Goal: Task Accomplishment & Management: Use online tool/utility

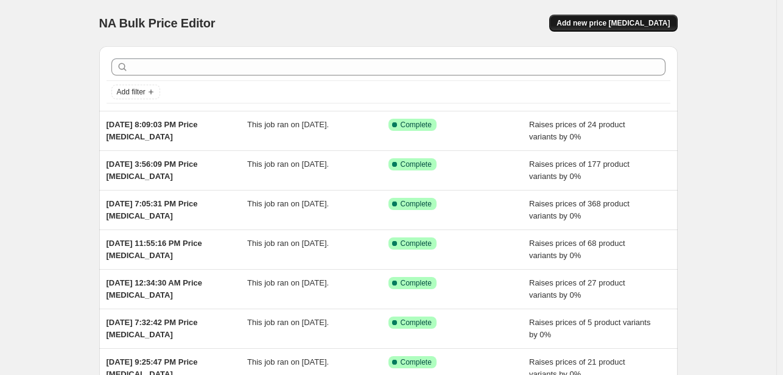
click at [617, 19] on span "Add new price [MEDICAL_DATA]" at bounding box center [612, 23] width 113 height 10
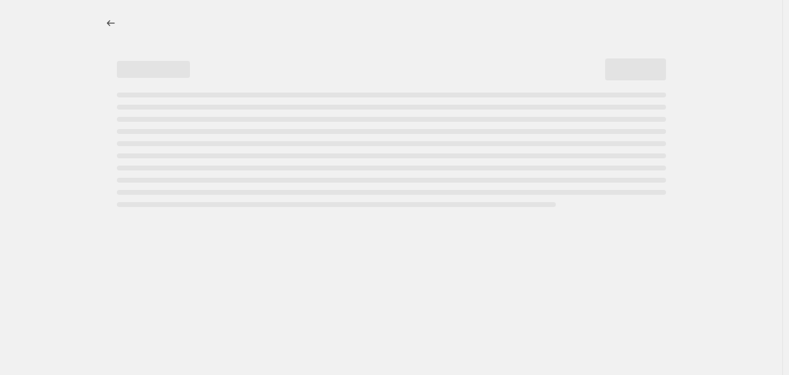
select select "percentage"
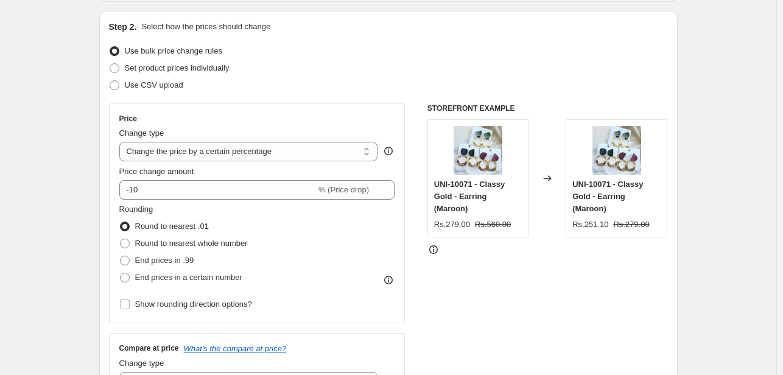
scroll to position [183, 0]
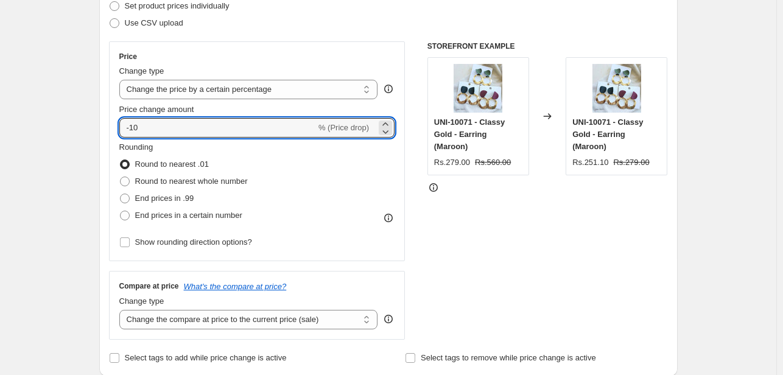
drag, startPoint x: 175, startPoint y: 133, endPoint x: 100, endPoint y: 122, distance: 75.6
type input "0"
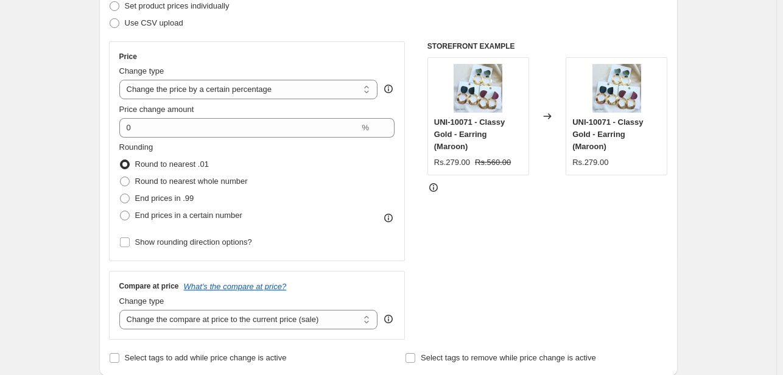
click at [130, 214] on span at bounding box center [125, 216] width 10 height 10
click at [120, 211] on input "End prices in a certain number" at bounding box center [120, 211] width 1 height 1
radio input "true"
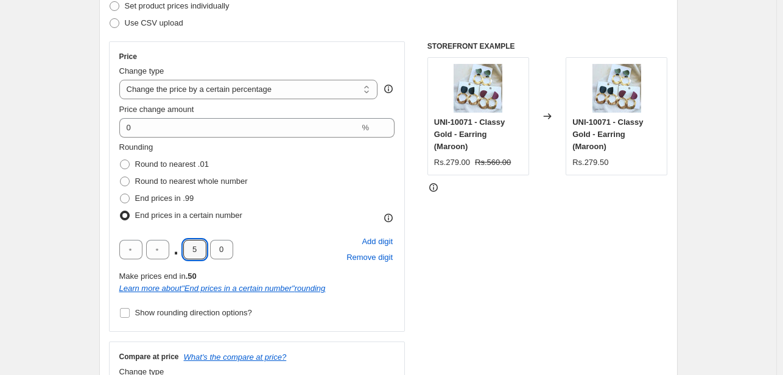
drag, startPoint x: 202, startPoint y: 250, endPoint x: 173, endPoint y: 253, distance: 29.3
click at [173, 253] on div ". 5 0" at bounding box center [176, 249] width 114 height 19
type input "0"
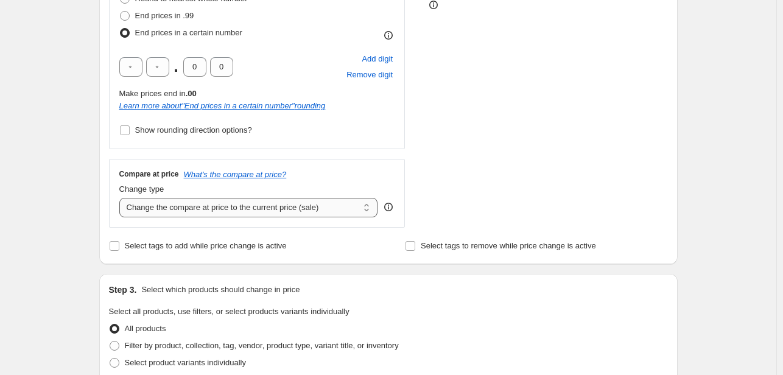
click at [211, 208] on select "Change the compare at price to the current price (sale) Change the compare at p…" at bounding box center [248, 207] width 259 height 19
select select "pp"
click at [122, 198] on select "Change the compare at price to the current price (sale) Change the compare at p…" at bounding box center [248, 207] width 259 height 19
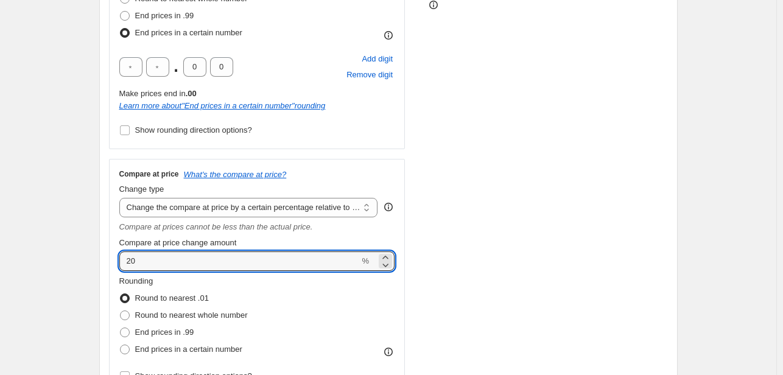
drag, startPoint x: 163, startPoint y: 260, endPoint x: 68, endPoint y: 260, distance: 94.9
click at [68, 260] on div "Create new price change job. This page is ready Create new price change job Dra…" at bounding box center [388, 362] width 776 height 1454
type input "100"
click at [68, 260] on div "Create new price change job. This page is ready Create new price change job Dra…" at bounding box center [388, 362] width 776 height 1454
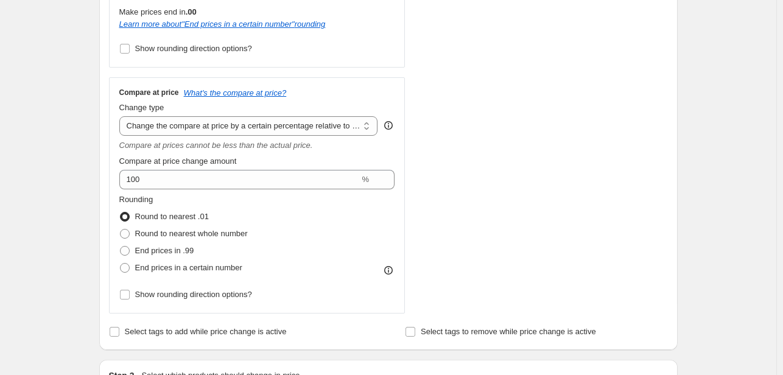
scroll to position [487, 0]
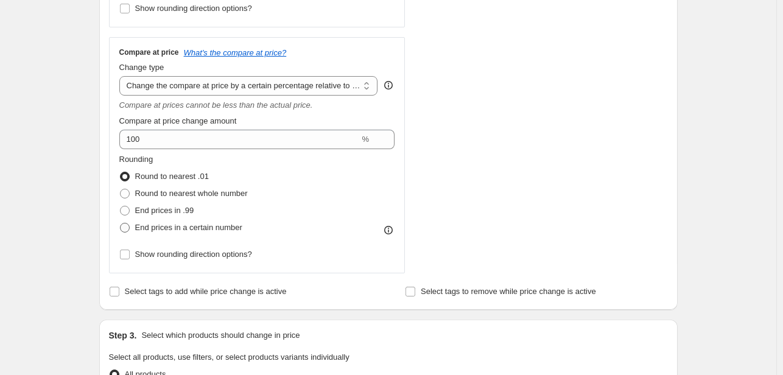
click at [130, 232] on span at bounding box center [125, 228] width 10 height 10
click at [120, 223] on input "End prices in a certain number" at bounding box center [120, 223] width 1 height 1
radio input "true"
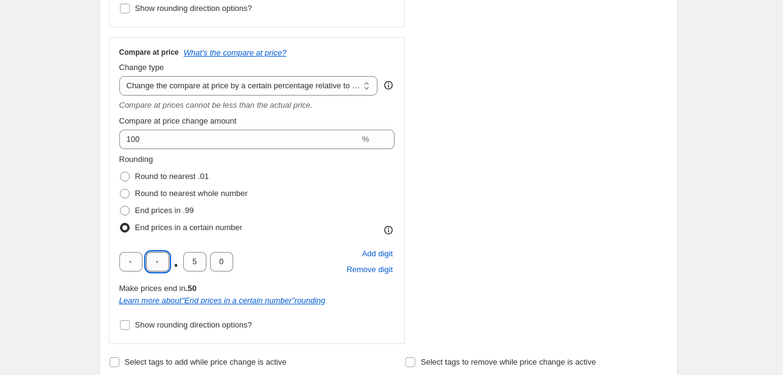
drag, startPoint x: 166, startPoint y: 266, endPoint x: 151, endPoint y: 268, distance: 15.3
click at [151, 268] on input "text" at bounding box center [157, 261] width 23 height 19
type input "9"
type input "0"
click at [324, 198] on div "Rounding Round to nearest .01 Round to nearest whole number End prices in .99 E…" at bounding box center [257, 194] width 276 height 83
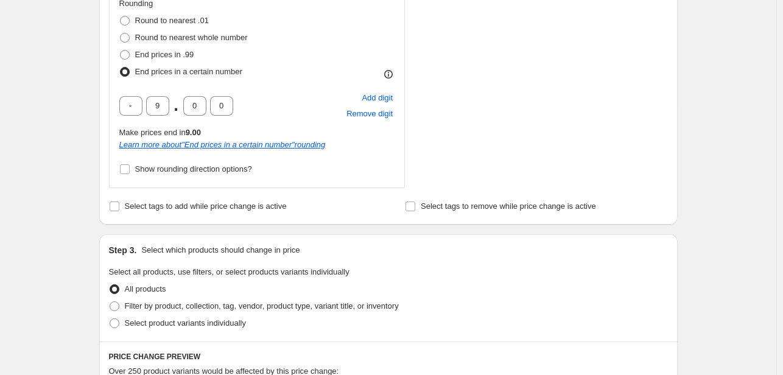
scroll to position [791, 0]
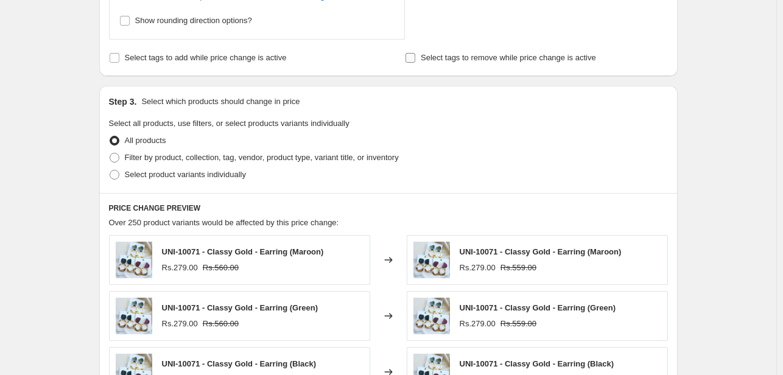
click at [411, 60] on input "Select tags to remove while price change is active" at bounding box center [410, 58] width 10 height 10
checkbox input "true"
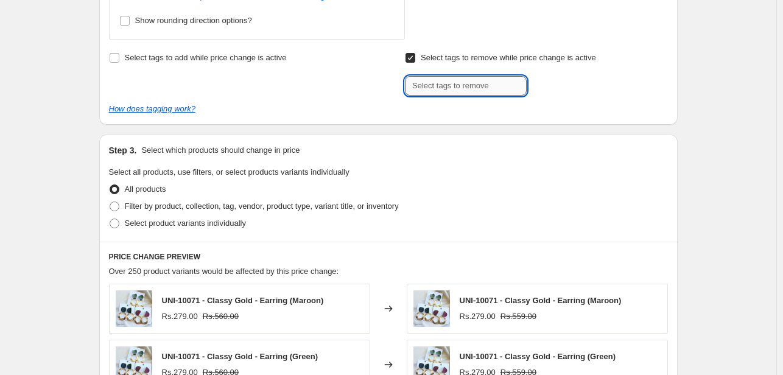
click at [454, 82] on input "text" at bounding box center [466, 85] width 122 height 19
type input "new50off"
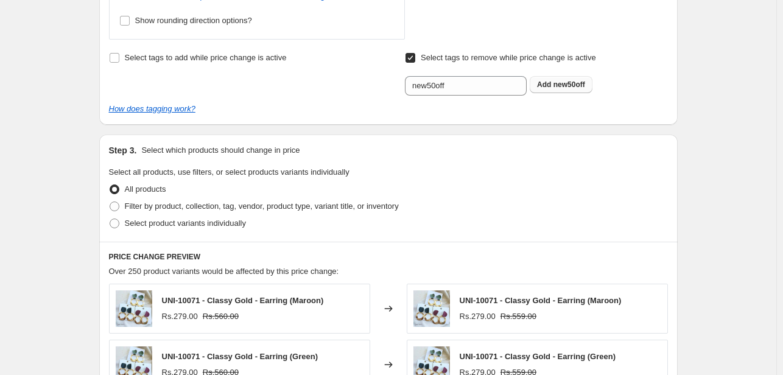
click at [551, 85] on b "Add" at bounding box center [544, 84] width 14 height 9
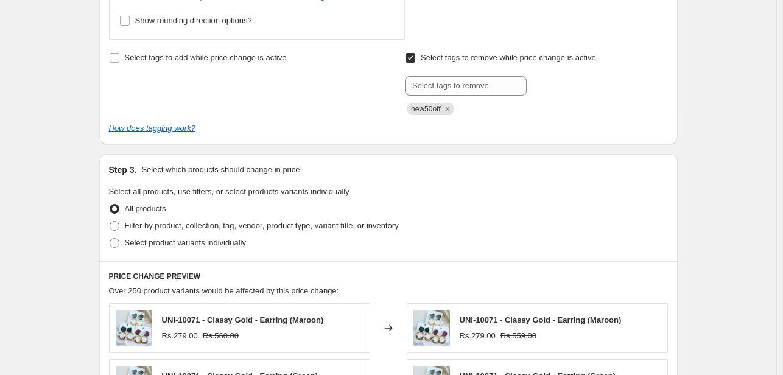
click at [110, 225] on div "Step 3. Select which products should change in price Select all products, use f…" at bounding box center [388, 207] width 578 height 107
click at [114, 225] on span at bounding box center [115, 226] width 10 height 10
click at [110, 222] on input "Filter by product, collection, tag, vendor, product type, variant title, or inv…" at bounding box center [110, 221] width 1 height 1
radio input "true"
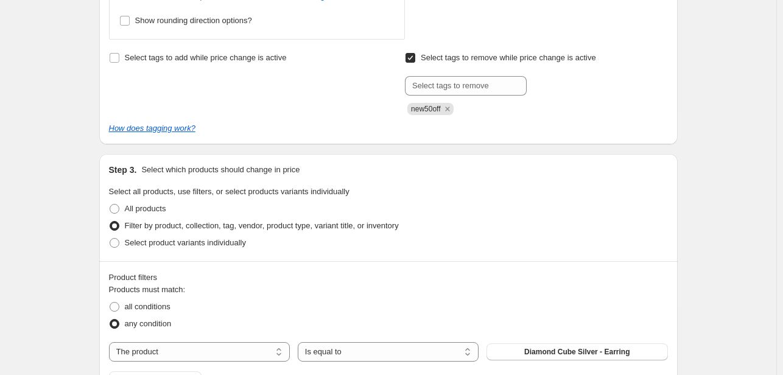
scroll to position [852, 0]
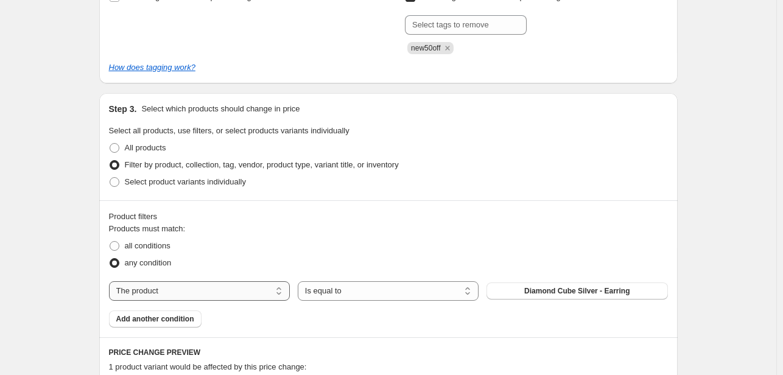
click at [271, 285] on select "The product The product's collection The product's tag The product's vendor The…" at bounding box center [199, 290] width 181 height 19
select select "tag"
click at [573, 290] on span "041124-1" at bounding box center [576, 291] width 31 height 10
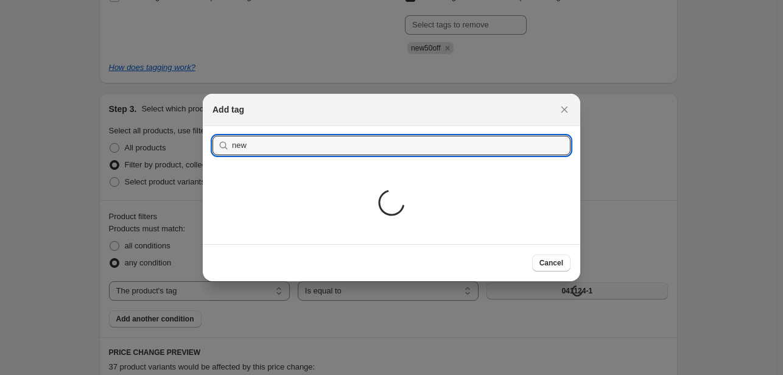
type input "new50off"
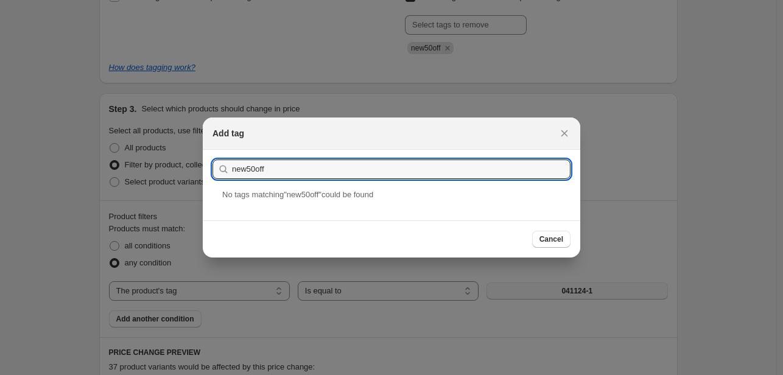
click at [287, 187] on section "Submit new50off" at bounding box center [391, 169] width 377 height 39
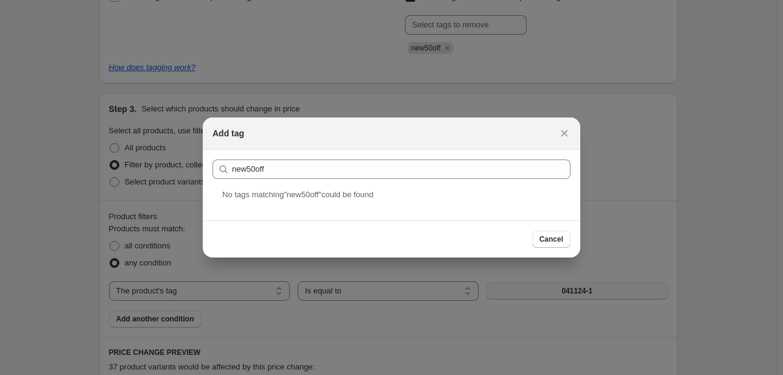
click at [282, 195] on span "No tag s matching " new50off " could be found" at bounding box center [297, 194] width 151 height 9
click at [565, 124] on div "Add tag" at bounding box center [391, 133] width 377 height 32
click at [566, 137] on icon "Close" at bounding box center [564, 133] width 12 height 12
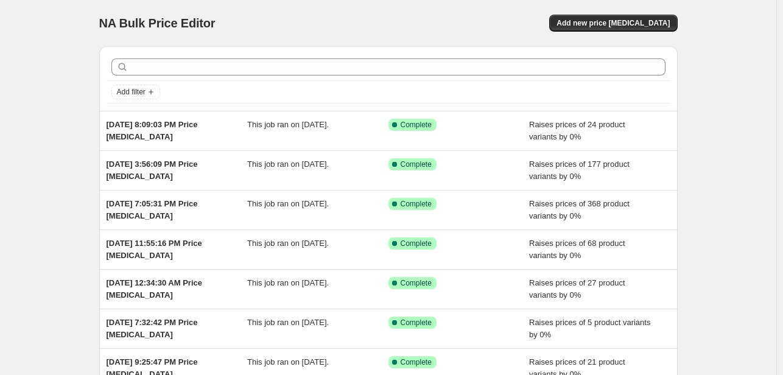
click at [634, 33] on div "NA Bulk Price Editor. This page is ready NA Bulk Price Editor Add new price [ME…" at bounding box center [388, 23] width 578 height 46
click at [630, 26] on span "Add new price [MEDICAL_DATA]" at bounding box center [612, 23] width 113 height 10
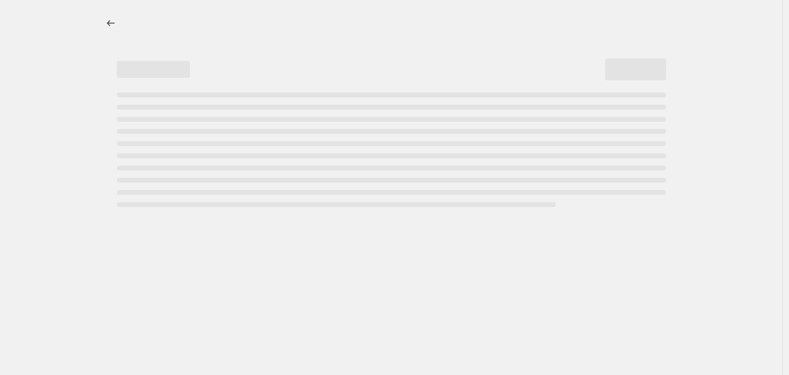
select select "percentage"
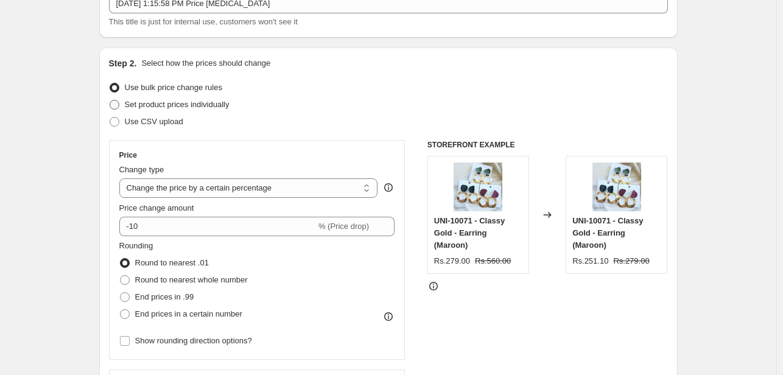
scroll to position [122, 0]
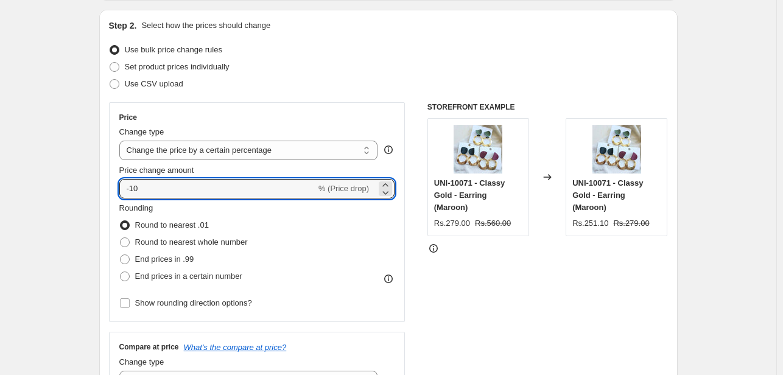
drag, startPoint x: 185, startPoint y: 186, endPoint x: 60, endPoint y: 182, distance: 125.4
type input "0"
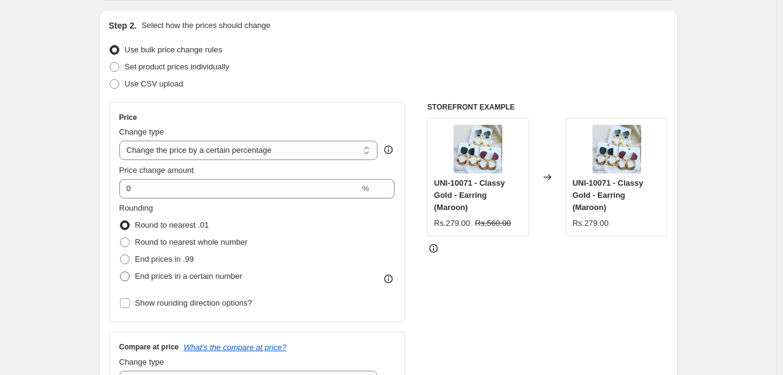
drag, startPoint x: 127, startPoint y: 278, endPoint x: 135, endPoint y: 281, distance: 8.5
click at [128, 278] on span at bounding box center [125, 276] width 10 height 10
click at [120, 272] on input "End prices in a certain number" at bounding box center [120, 271] width 1 height 1
radio input "true"
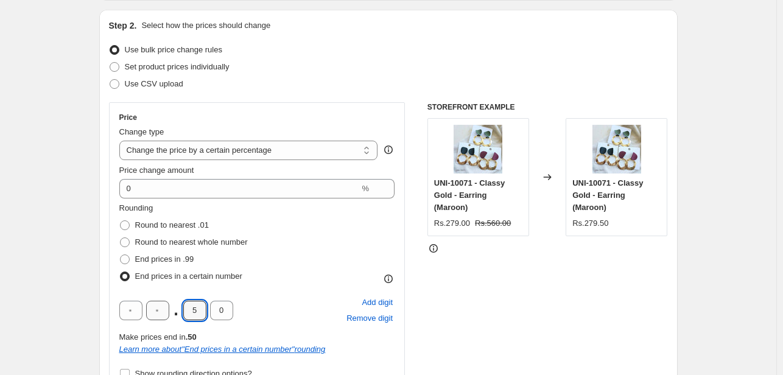
drag, startPoint x: 201, startPoint y: 307, endPoint x: 154, endPoint y: 317, distance: 48.0
click at [154, 317] on div ". 5 0" at bounding box center [176, 310] width 114 height 19
type input "0"
click at [154, 317] on input "text" at bounding box center [157, 310] width 23 height 19
click at [114, 310] on div "Price Change type Change the price to a certain amount Change the price by a ce…" at bounding box center [257, 247] width 296 height 290
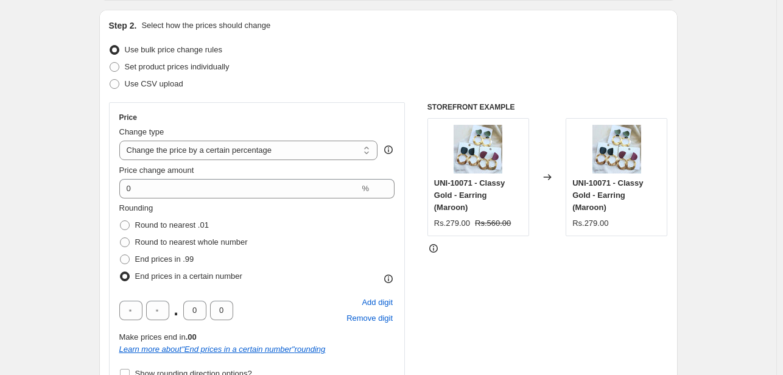
scroll to position [304, 0]
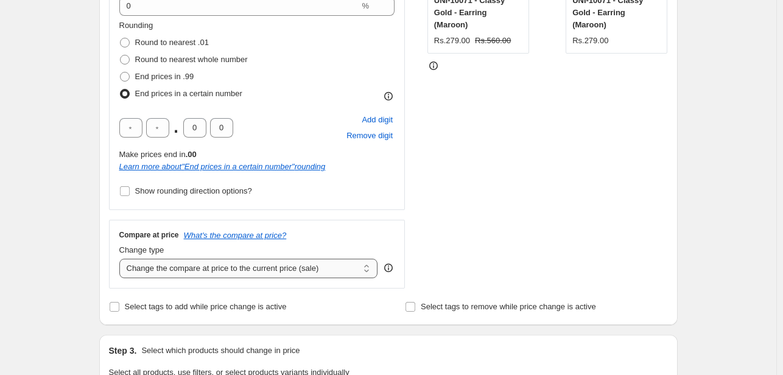
click at [192, 265] on select "Change the compare at price to the current price (sale) Change the compare at p…" at bounding box center [248, 268] width 259 height 19
select select "pp"
click at [122, 259] on select "Change the compare at price to the current price (sale) Change the compare at p…" at bounding box center [248, 268] width 259 height 19
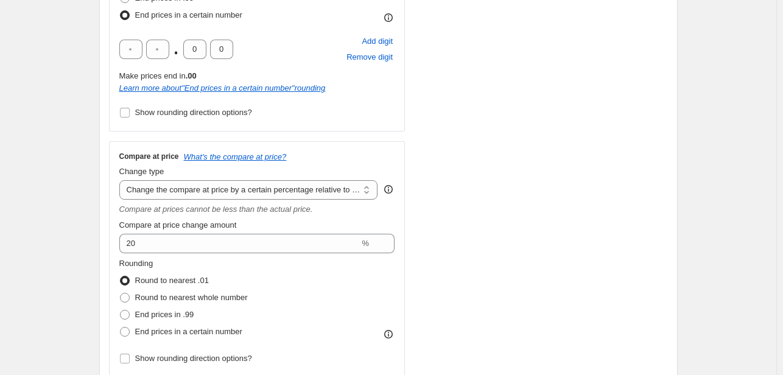
scroll to position [426, 0]
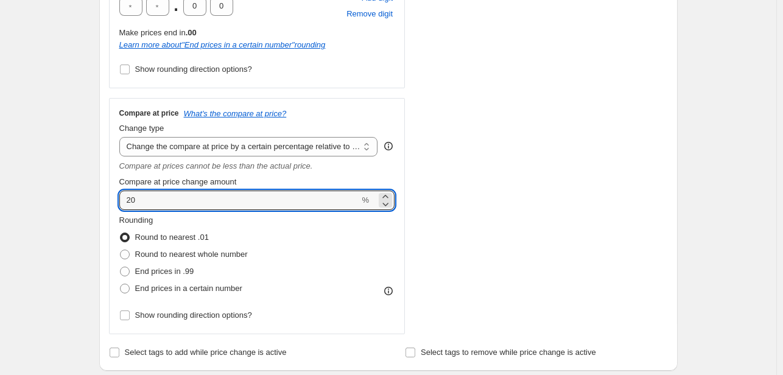
drag, startPoint x: 169, startPoint y: 206, endPoint x: 56, endPoint y: 206, distance: 113.2
click at [56, 206] on div "Create new price [MEDICAL_DATA]. This page is ready Create new price [MEDICAL_D…" at bounding box center [388, 301] width 776 height 1454
type input "100"
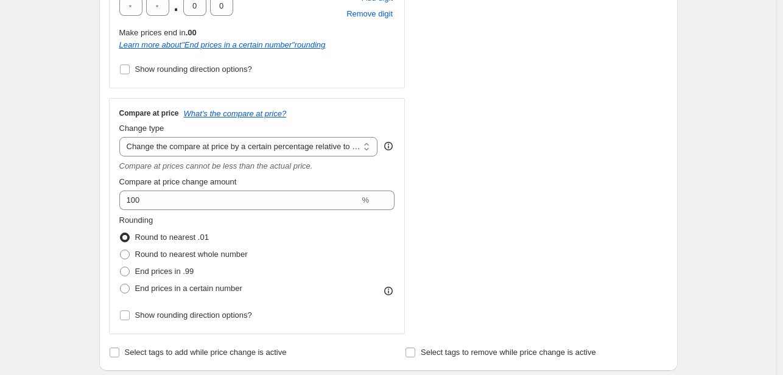
click at [56, 206] on div "Create new price [MEDICAL_DATA]. This page is ready Create new price [MEDICAL_D…" at bounding box center [388, 301] width 776 height 1454
click at [128, 290] on span at bounding box center [125, 289] width 10 height 10
click at [120, 284] on input "End prices in a certain number" at bounding box center [120, 284] width 1 height 1
radio input "true"
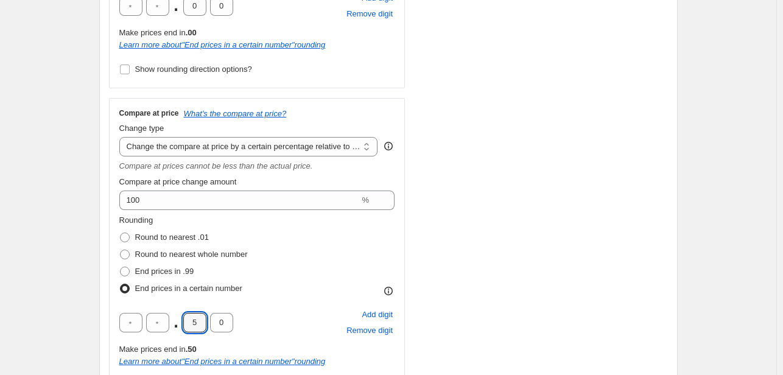
drag, startPoint x: 202, startPoint y: 326, endPoint x: 148, endPoint y: 340, distance: 55.5
click at [148, 340] on div ". 5 0 Add digit Remove digit Make prices end in .50 Learn more about " End pric…" at bounding box center [257, 337] width 276 height 61
click at [156, 329] on input "text" at bounding box center [157, 322] width 23 height 19
type input "9"
click at [103, 310] on div "Step 2. Select how the prices should change Use bulk price change rules Set pro…" at bounding box center [388, 73] width 578 height 736
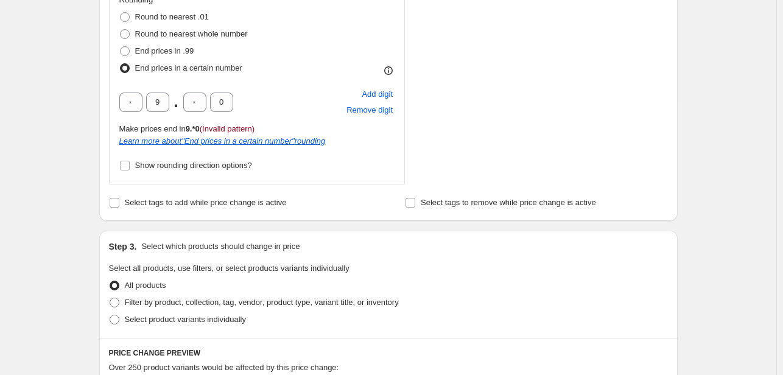
scroll to position [669, 0]
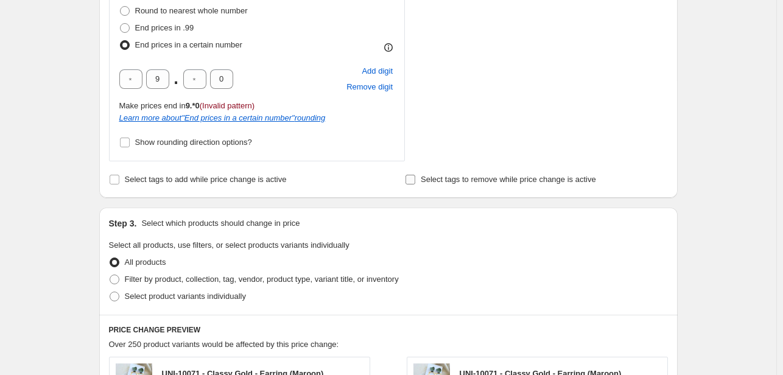
click at [414, 182] on input "Select tags to remove while price change is active" at bounding box center [410, 180] width 10 height 10
checkbox input "true"
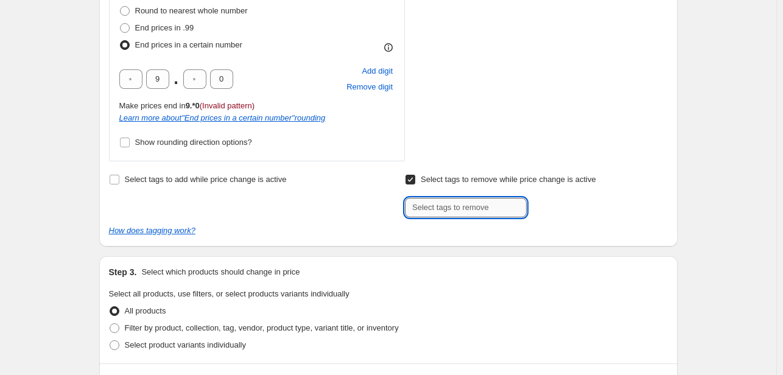
click at [467, 208] on input "text" at bounding box center [466, 207] width 122 height 19
type input "new50off"
click at [560, 208] on span "new50off" at bounding box center [569, 206] width 32 height 9
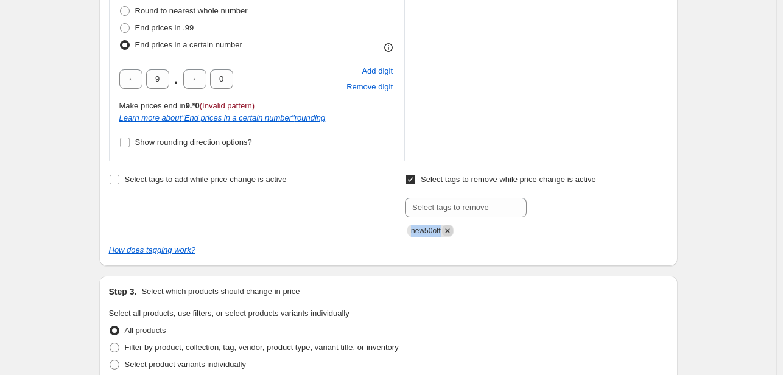
drag, startPoint x: 414, startPoint y: 231, endPoint x: 445, endPoint y: 231, distance: 31.6
click at [445, 231] on span "new50off" at bounding box center [430, 231] width 46 height 12
copy span "new50off"
click at [276, 218] on div "Select tags to add while price change is active" at bounding box center [240, 204] width 262 height 66
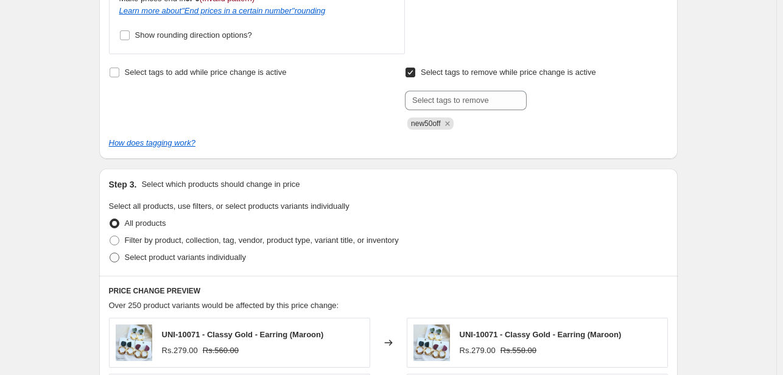
scroll to position [791, 0]
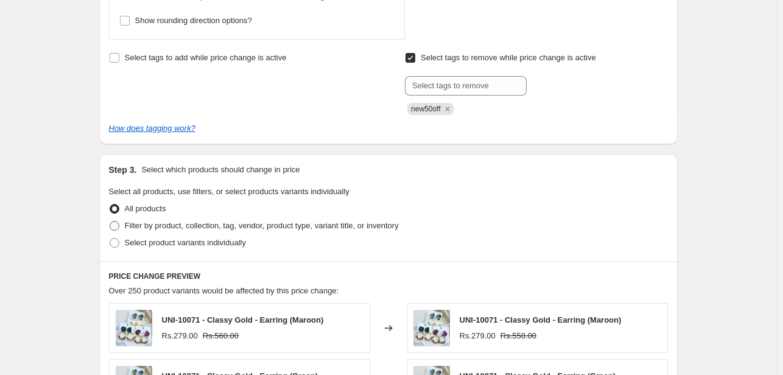
click at [117, 232] on label "Filter by product, collection, tag, vendor, product type, variant title, or inv…" at bounding box center [254, 225] width 290 height 17
click at [110, 222] on input "Filter by product, collection, tag, vendor, product type, variant title, or inv…" at bounding box center [110, 221] width 1 height 1
radio input "true"
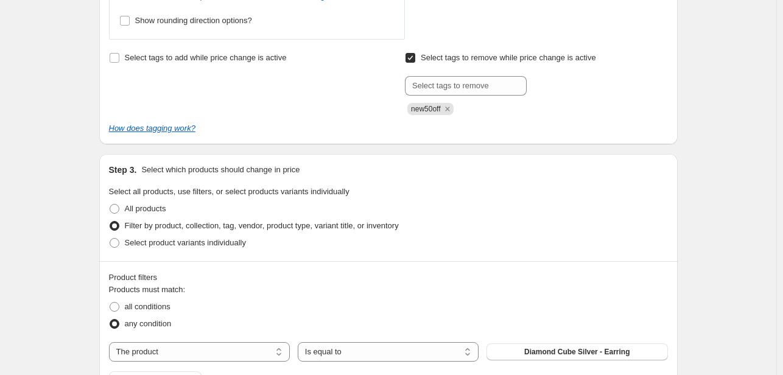
scroll to position [913, 0]
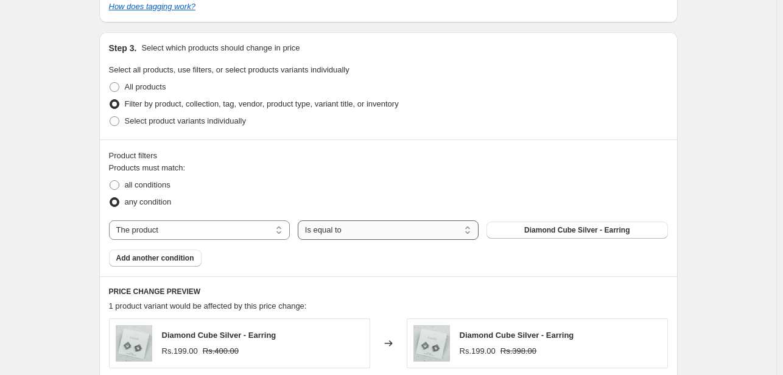
click at [371, 231] on select "Is equal to Is not equal to" at bounding box center [388, 229] width 181 height 19
click at [226, 239] on select "The product The product's collection The product's tag The product's vendor The…" at bounding box center [199, 229] width 181 height 19
select select "tag"
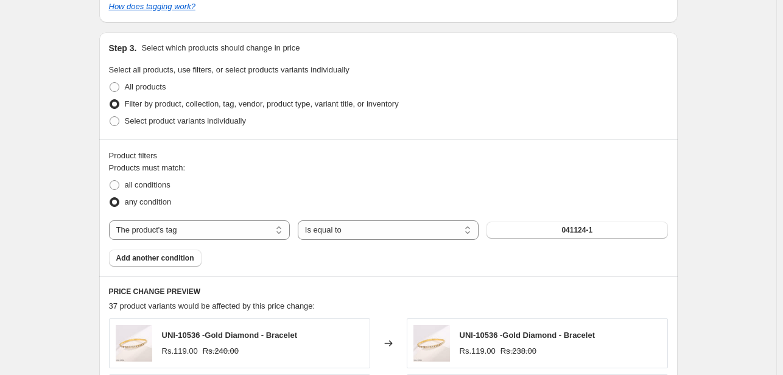
click at [524, 234] on button "041124-1" at bounding box center [576, 230] width 181 height 17
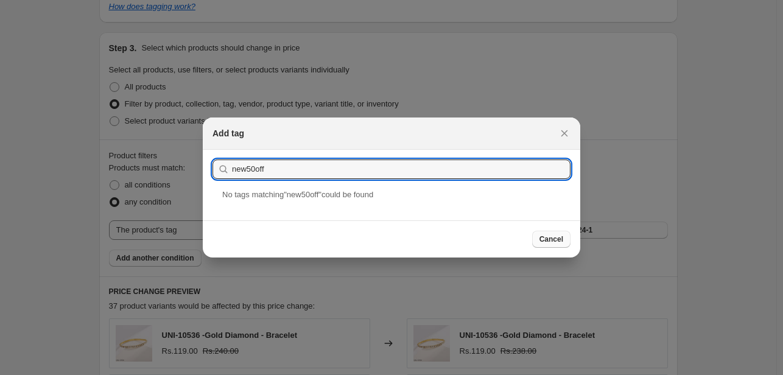
click at [212, 150] on button "Submit" at bounding box center [229, 156] width 35 height 13
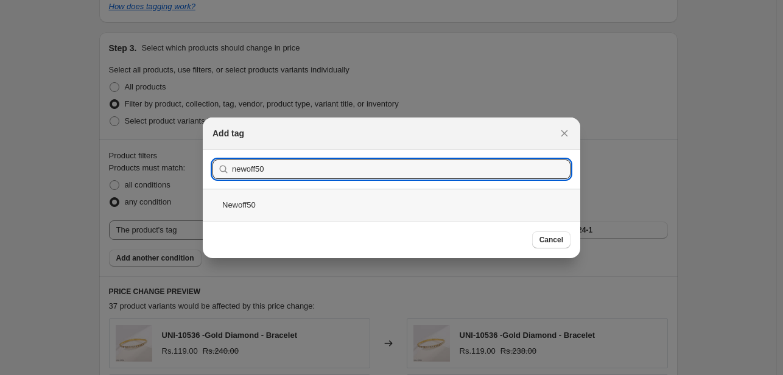
type input "newoff50"
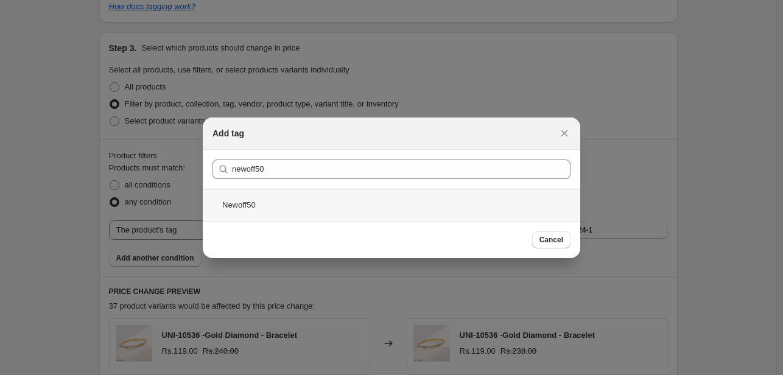
click at [300, 204] on div "Newoff50" at bounding box center [391, 205] width 377 height 32
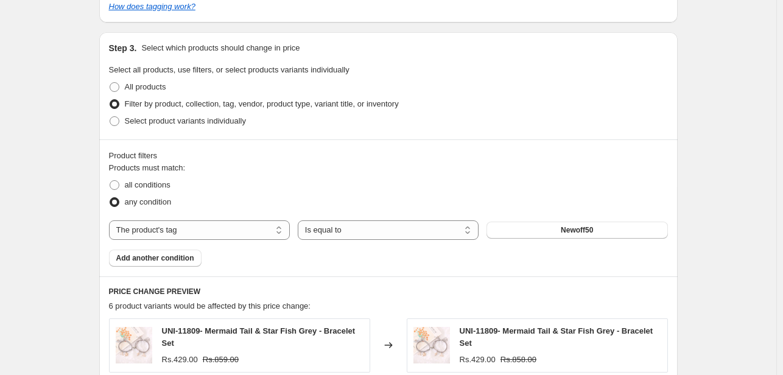
scroll to position [730, 0]
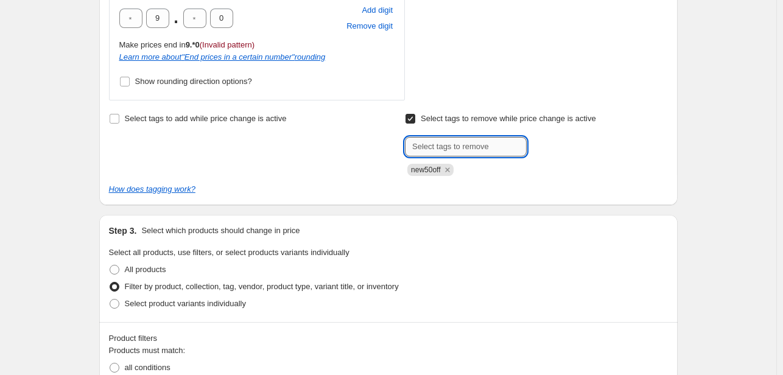
click at [459, 148] on input "text" at bounding box center [466, 146] width 122 height 19
click at [449, 169] on icon "Remove new50off" at bounding box center [447, 169] width 4 height 4
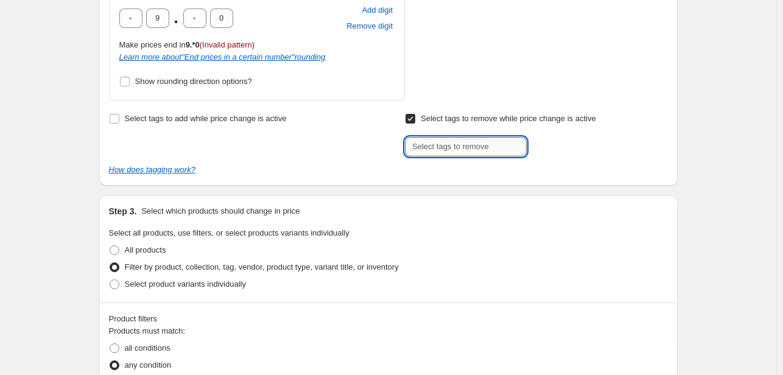
click at [448, 149] on input "text" at bounding box center [466, 146] width 122 height 19
type input "newoff50"
click at [579, 152] on button "Add newoff50" at bounding box center [560, 145] width 63 height 17
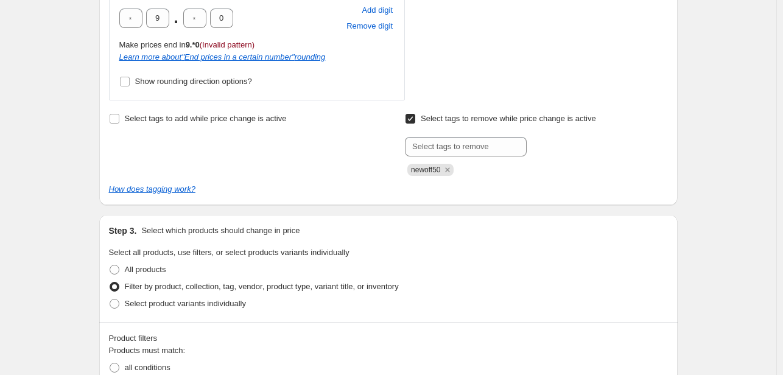
click at [578, 188] on div "How does tagging work?" at bounding box center [388, 189] width 559 height 12
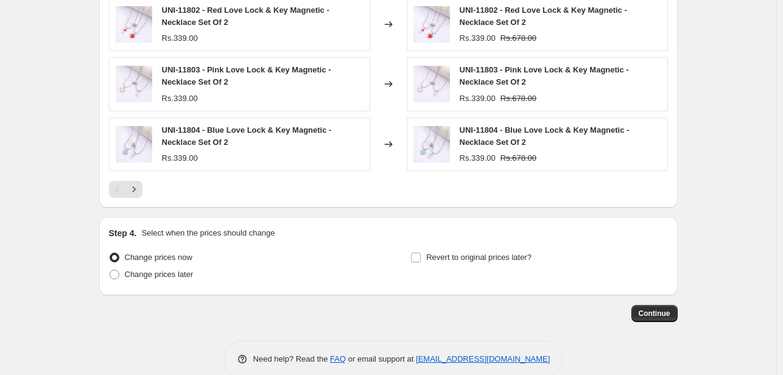
scroll to position [1373, 0]
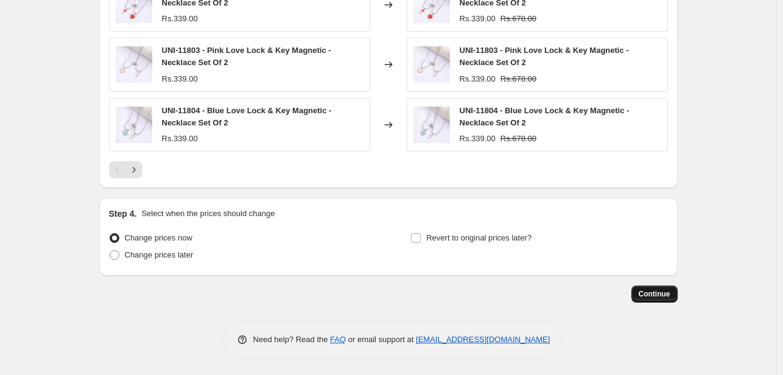
click at [640, 290] on button "Continue" at bounding box center [654, 293] width 46 height 17
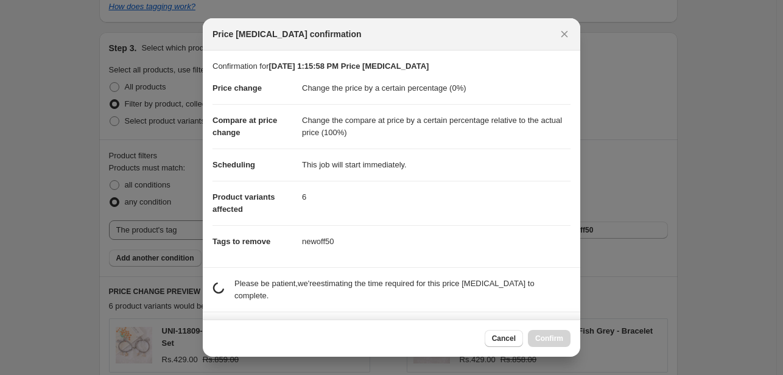
scroll to position [0, 0]
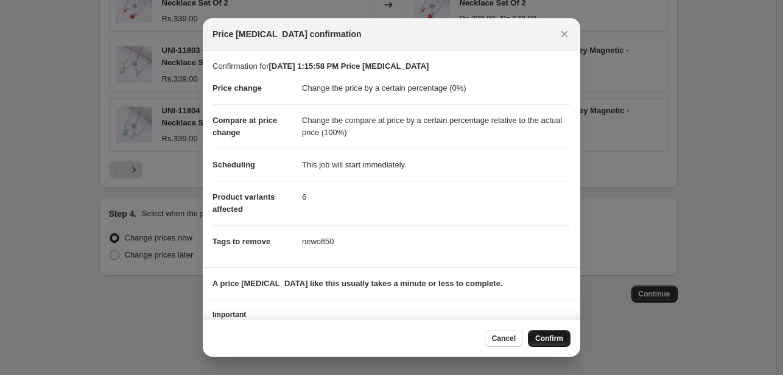
click at [539, 332] on button "Confirm" at bounding box center [549, 338] width 43 height 17
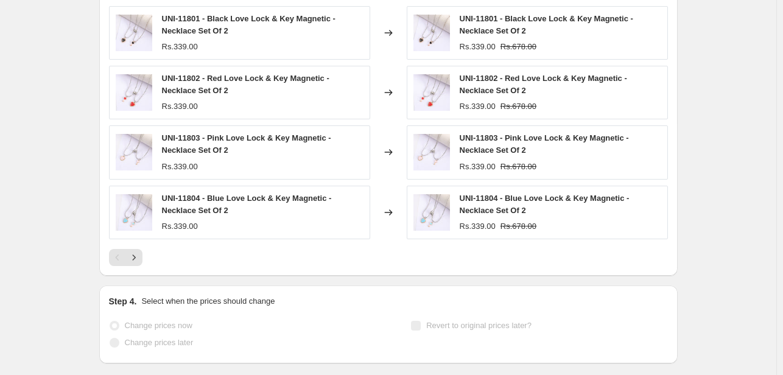
select select "percentage"
select select "pp"
select select "tag"
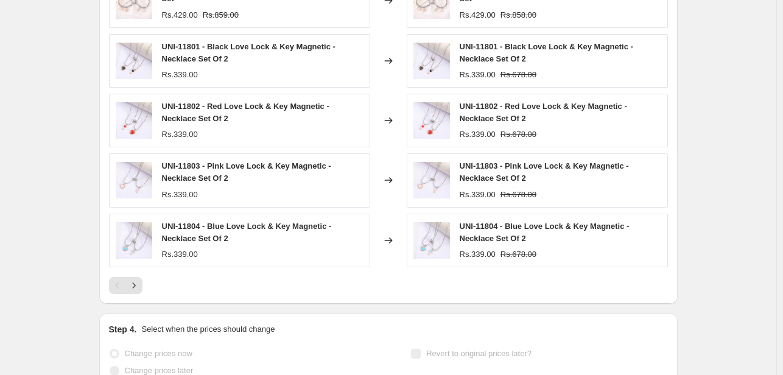
scroll to position [0, 0]
